Goal: Task Accomplishment & Management: Manage account settings

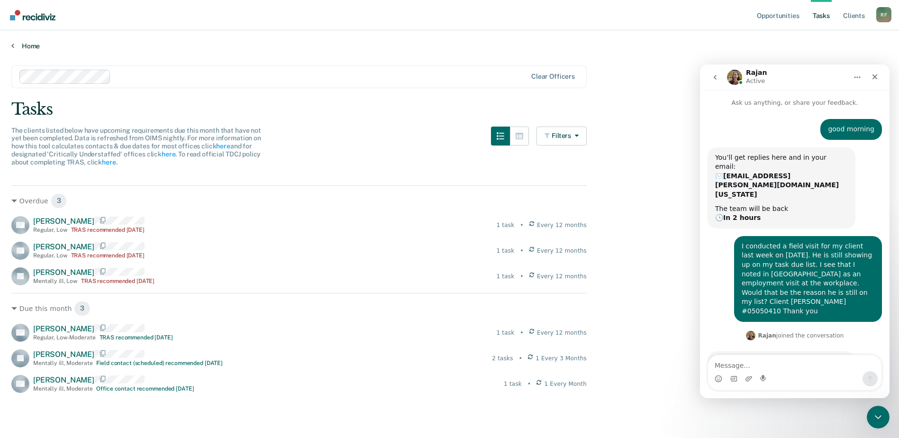
click at [16, 50] on link "Home" at bounding box center [449, 46] width 876 height 9
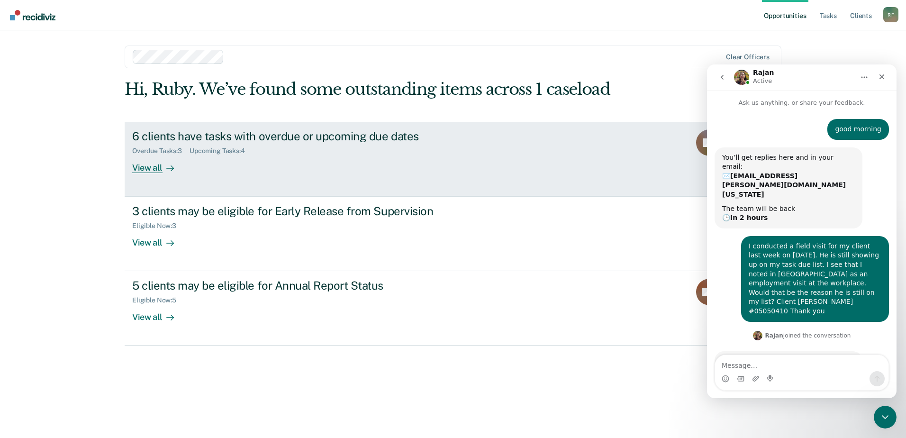
click at [149, 168] on div "View all" at bounding box center [158, 164] width 53 height 18
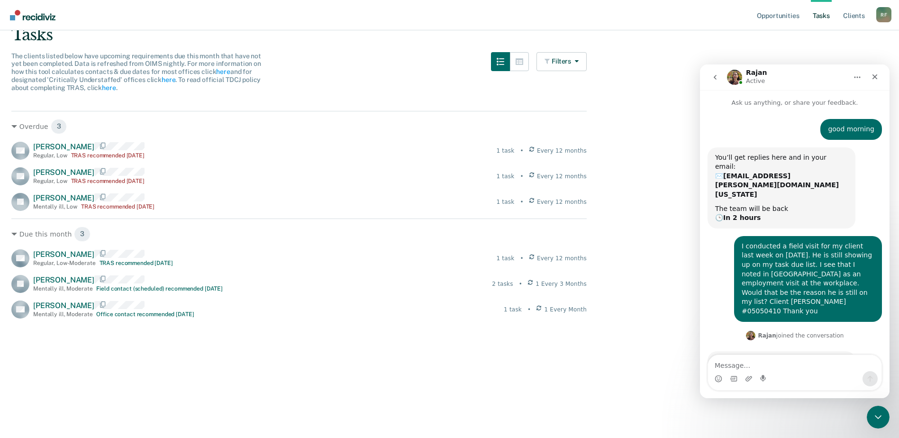
scroll to position [79, 0]
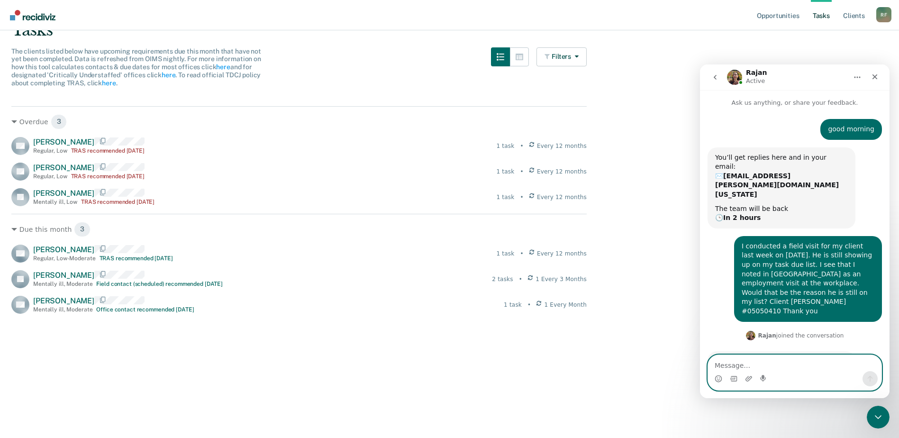
click at [755, 362] on textarea "Message…" at bounding box center [794, 363] width 173 height 16
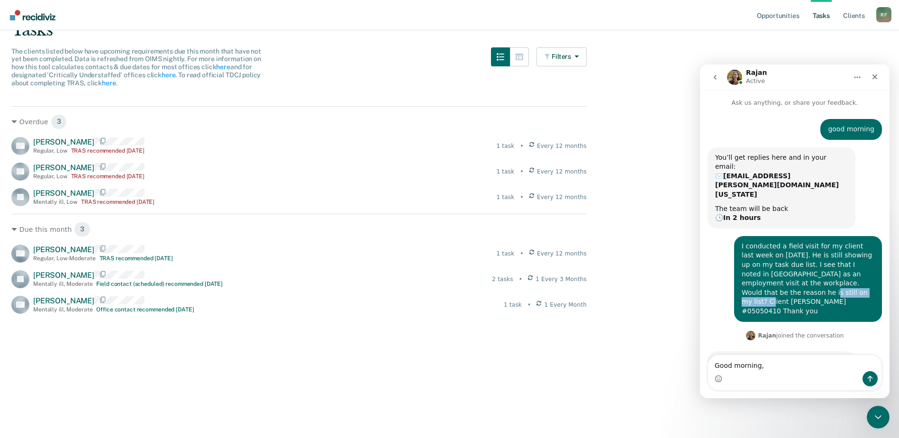
drag, startPoint x: 818, startPoint y: 264, endPoint x: 757, endPoint y: 263, distance: 61.1
click at [757, 263] on div "I conducted a field visit for my client last week on 09/12/2024. He is still sh…" at bounding box center [808, 279] width 133 height 74
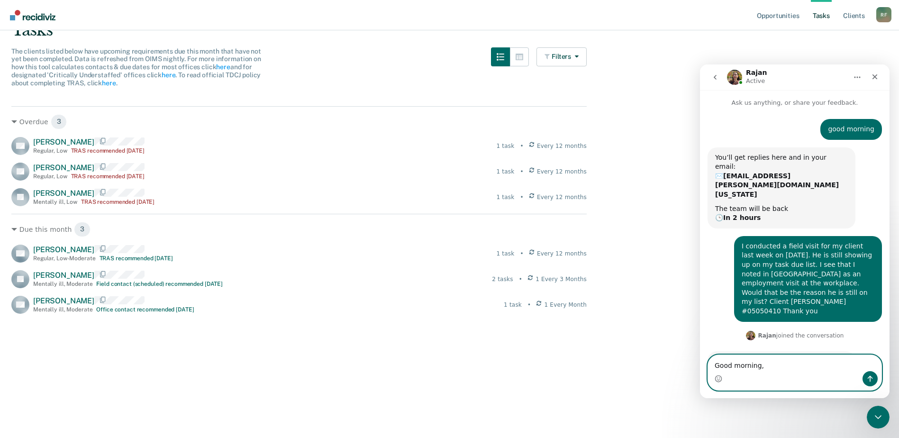
click at [772, 370] on textarea "Good morning," at bounding box center [794, 363] width 173 height 16
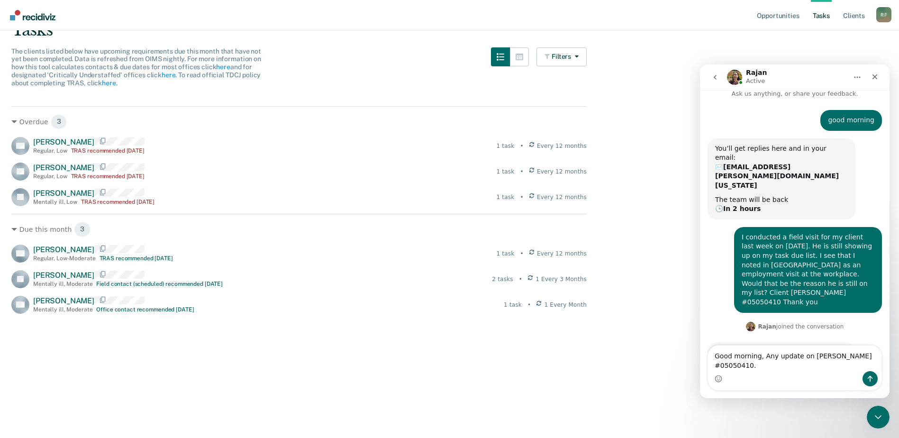
scroll to position [0, 0]
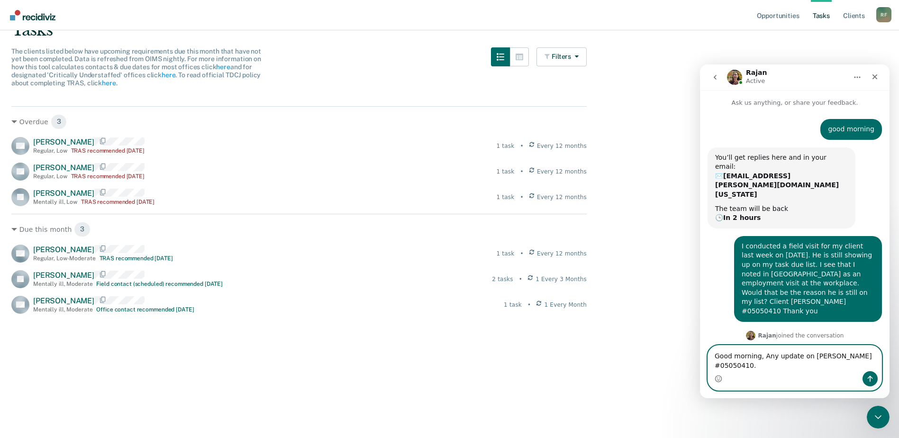
type textarea "Good morning, Any update on Juan Rangel #05050410."
click at [870, 379] on icon "Send a message…" at bounding box center [870, 379] width 8 height 8
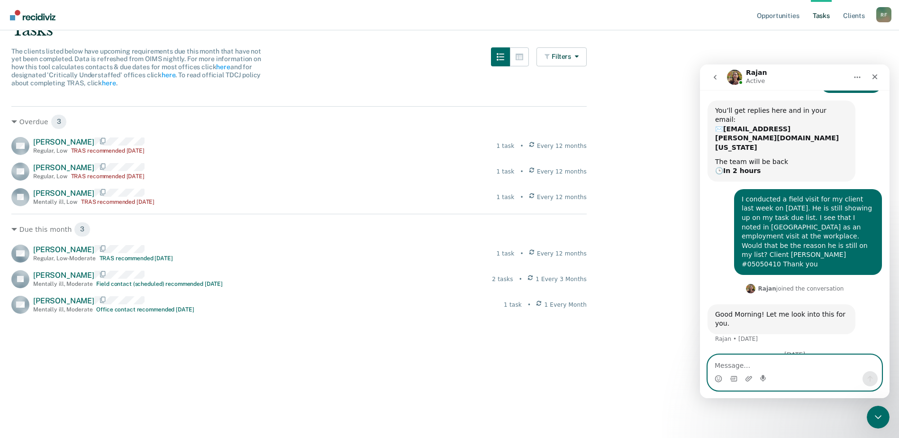
scroll to position [63, 0]
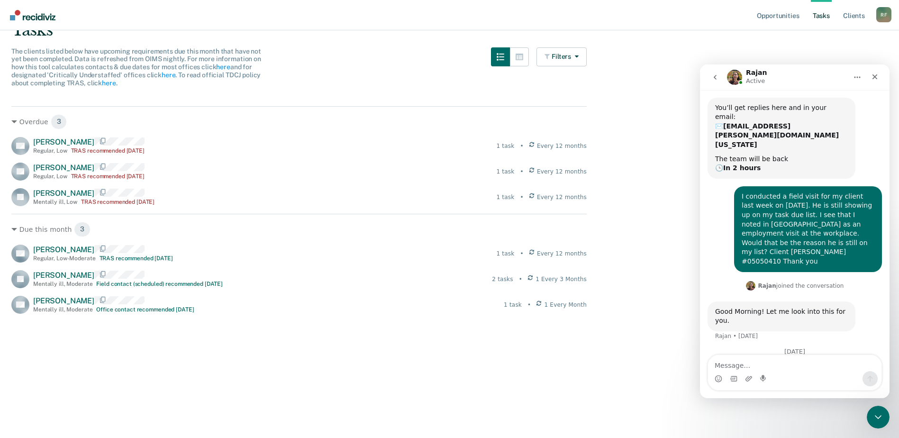
click at [738, 77] on img "Intercom messenger" at bounding box center [734, 77] width 15 height 15
click at [736, 77] on img "Intercom messenger" at bounding box center [734, 77] width 15 height 15
click at [715, 75] on icon "go back" at bounding box center [715, 77] width 8 height 8
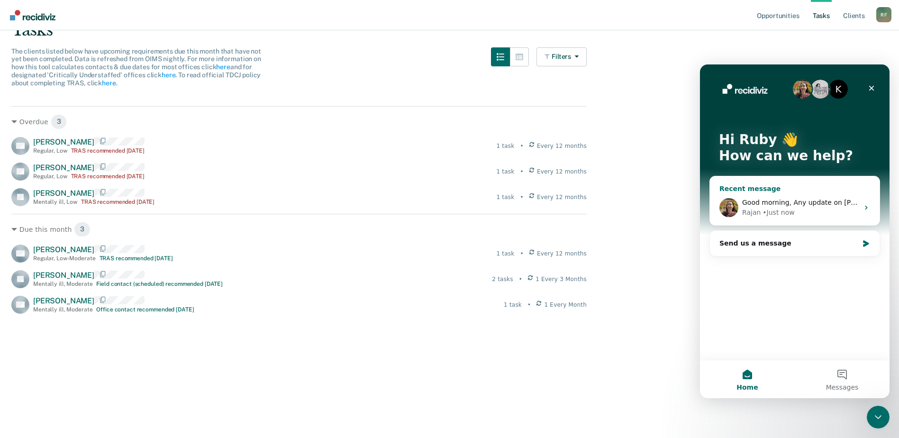
click at [734, 211] on img "Intercom messenger" at bounding box center [728, 207] width 19 height 19
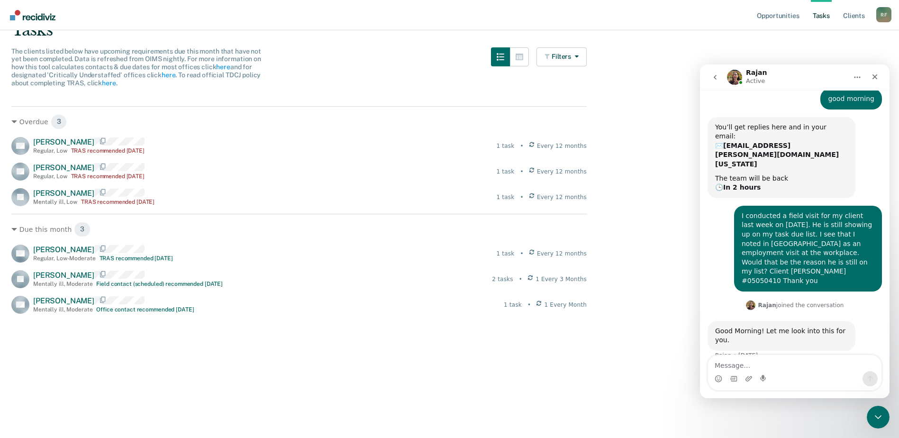
scroll to position [63, 0]
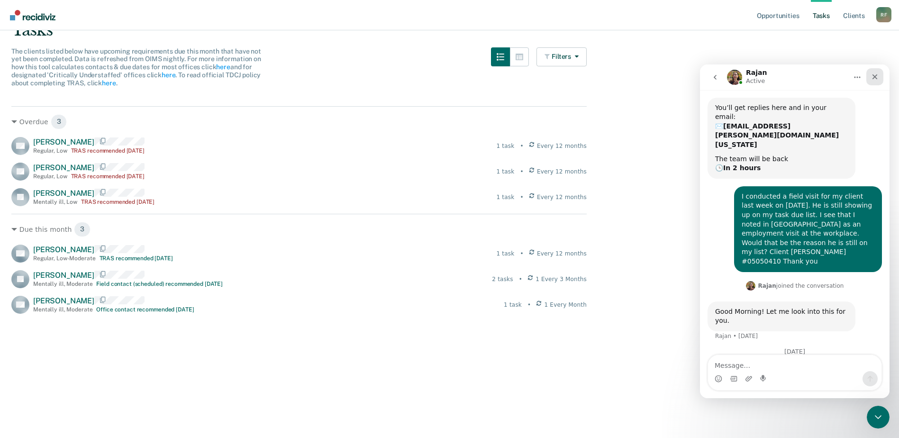
click at [877, 77] on icon "Close" at bounding box center [875, 77] width 8 height 8
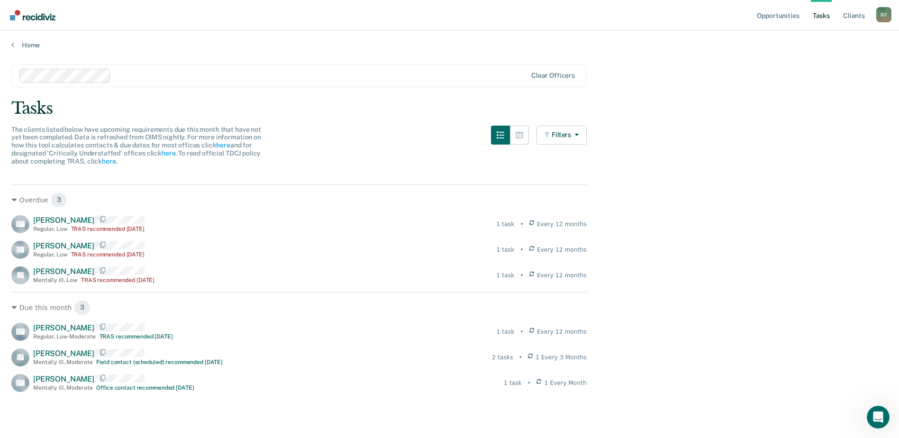
scroll to position [0, 0]
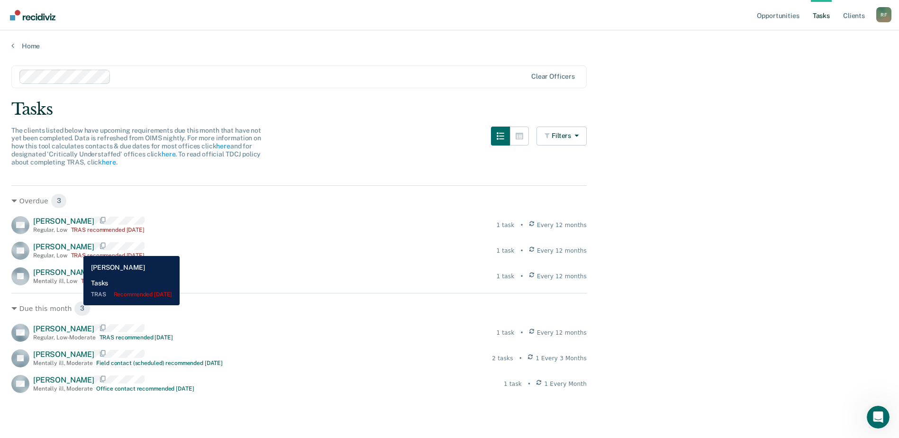
click at [76, 249] on span "[PERSON_NAME]" at bounding box center [63, 246] width 61 height 9
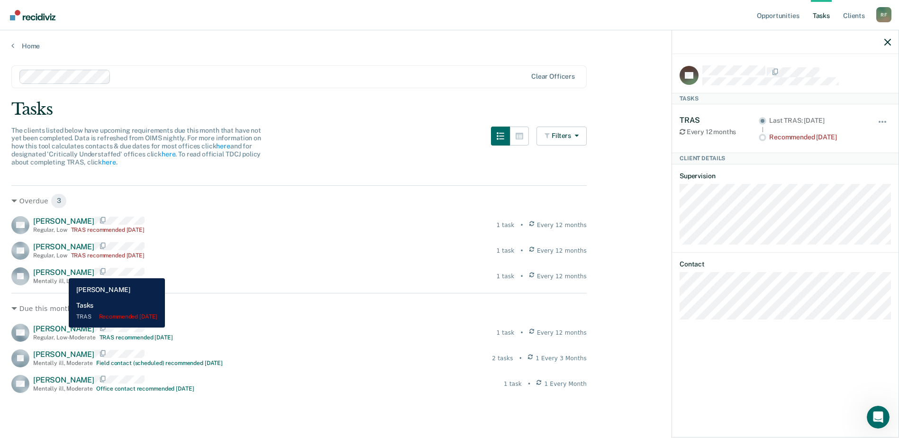
click at [62, 271] on span "[PERSON_NAME]" at bounding box center [63, 272] width 61 height 9
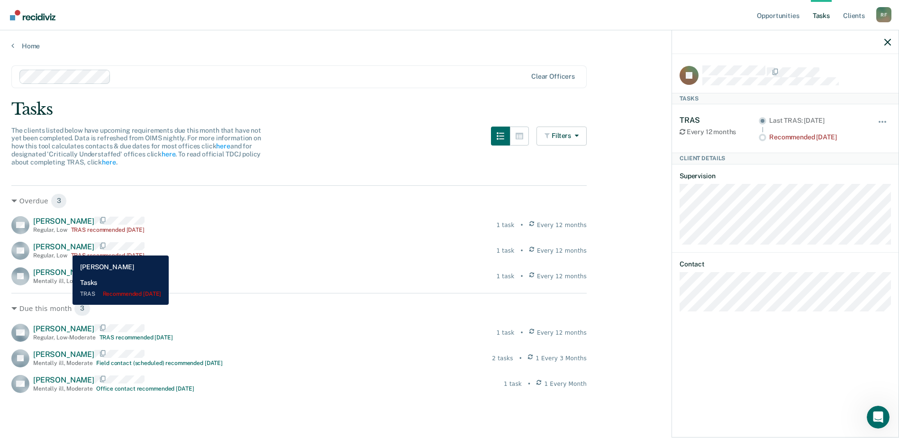
click at [65, 248] on span "[PERSON_NAME]" at bounding box center [63, 246] width 61 height 9
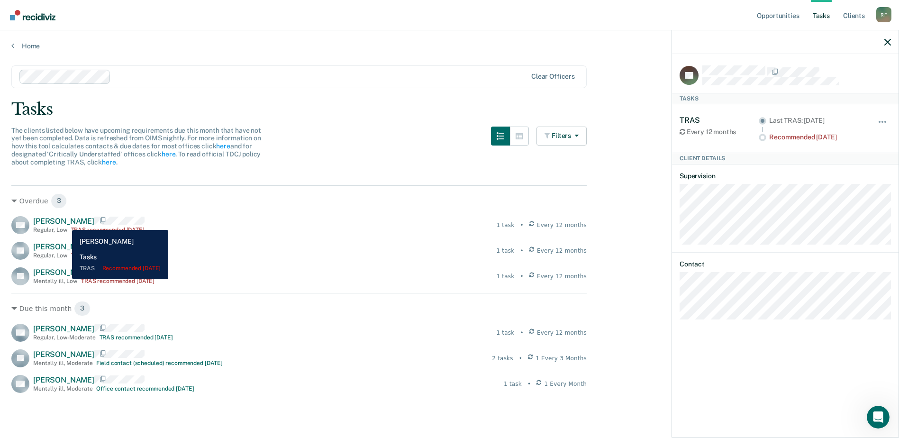
click at [65, 223] on span "[PERSON_NAME]" at bounding box center [63, 221] width 61 height 9
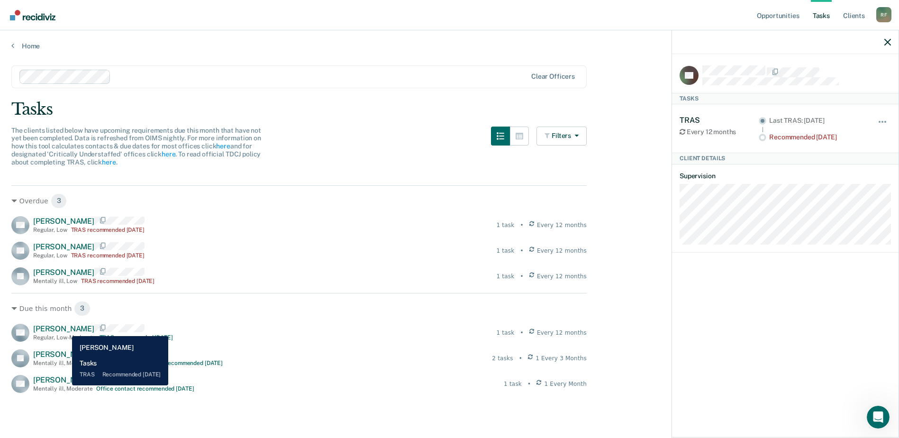
click at [65, 329] on span "[PERSON_NAME]" at bounding box center [63, 328] width 61 height 9
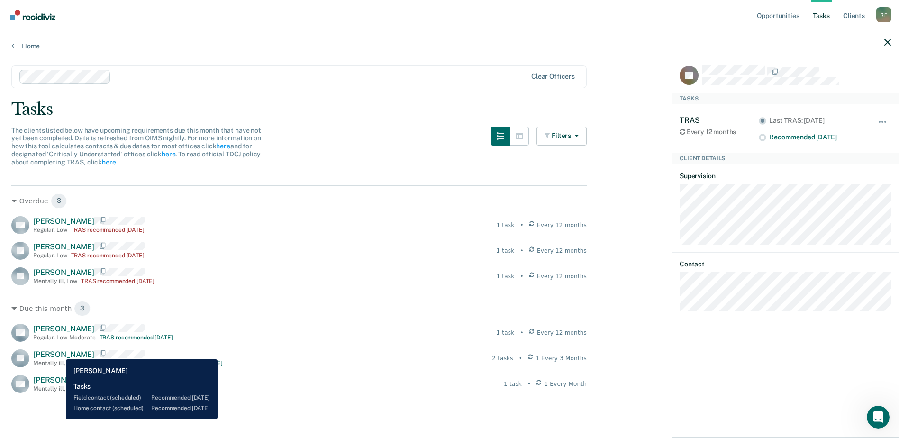
click at [59, 352] on span "[PERSON_NAME]" at bounding box center [63, 354] width 61 height 9
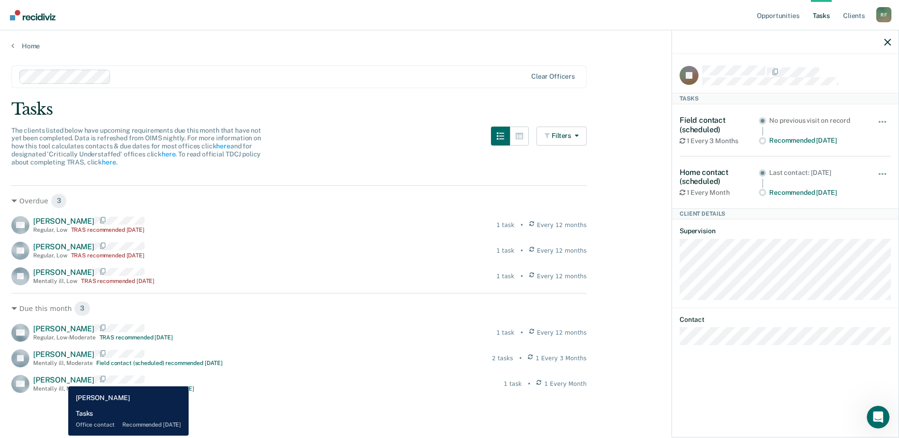
click at [61, 379] on span "[PERSON_NAME]" at bounding box center [63, 379] width 61 height 9
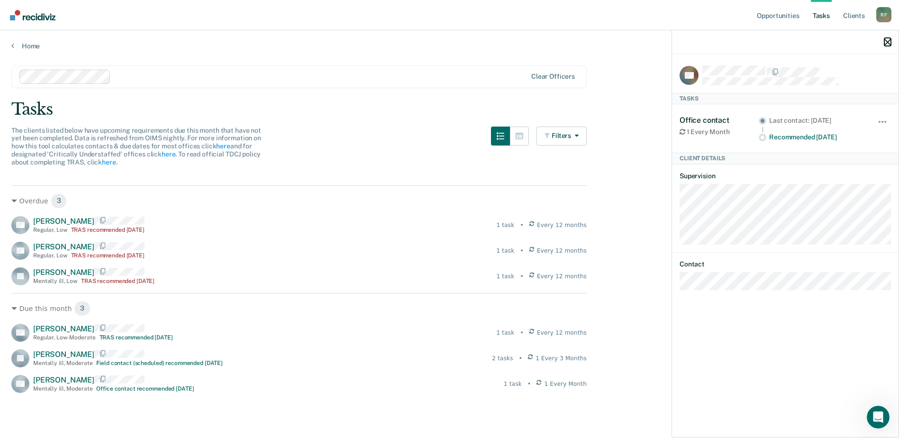
click at [887, 41] on icon "button" at bounding box center [887, 42] width 7 height 7
click at [881, 121] on button "button" at bounding box center [883, 126] width 16 height 15
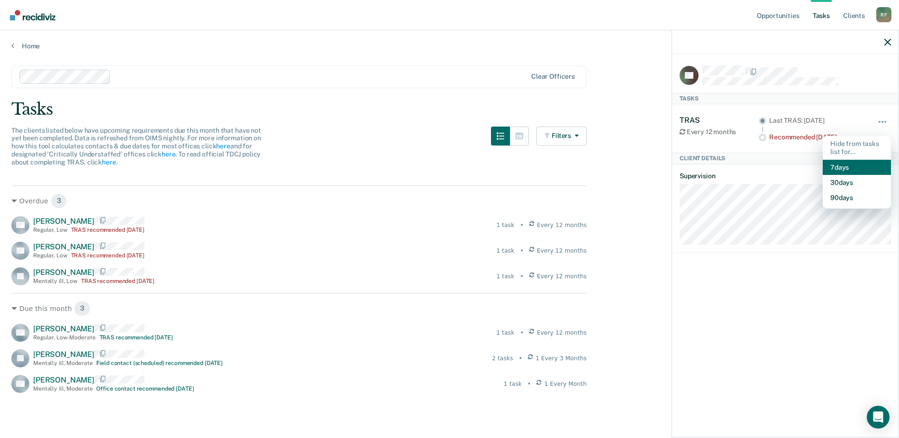
click at [847, 164] on button "7 days" at bounding box center [857, 167] width 68 height 15
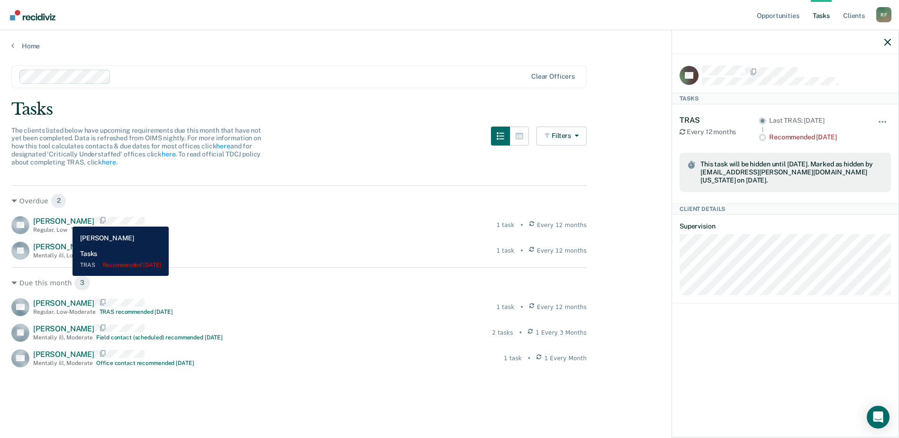
click at [65, 219] on span "[PERSON_NAME]" at bounding box center [63, 221] width 61 height 9
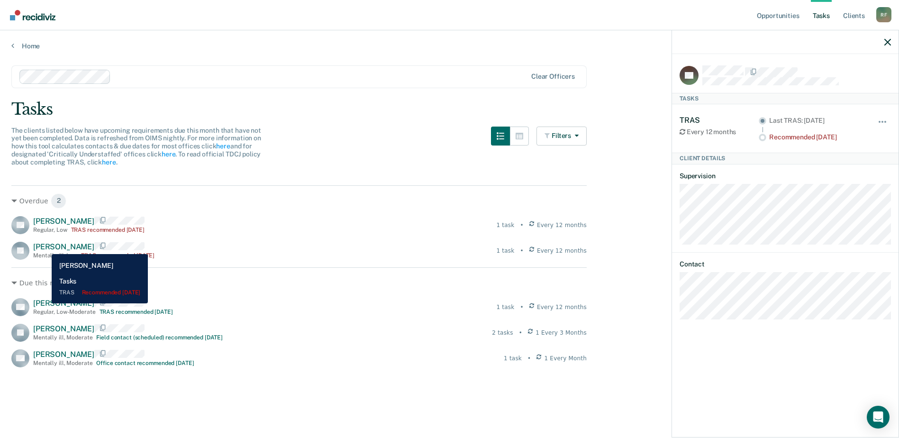
click at [45, 247] on span "[PERSON_NAME]" at bounding box center [63, 246] width 61 height 9
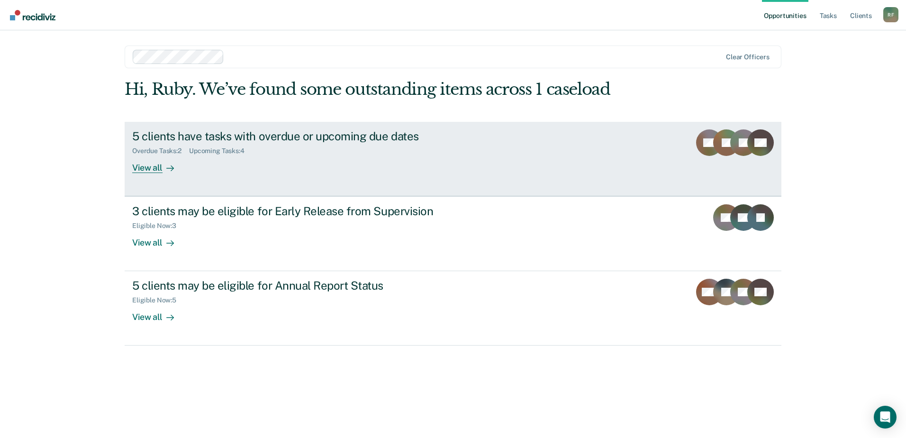
click at [162, 162] on div "View all" at bounding box center [158, 164] width 53 height 18
